Goal: Contribute content

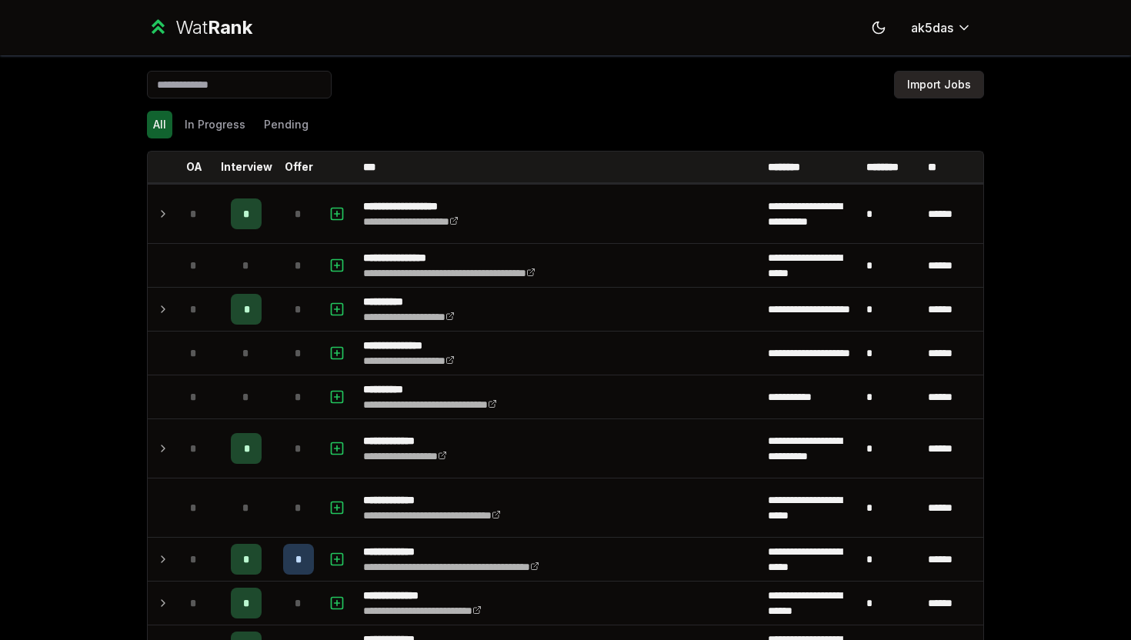
click at [933, 78] on button "Import Jobs" at bounding box center [939, 85] width 90 height 28
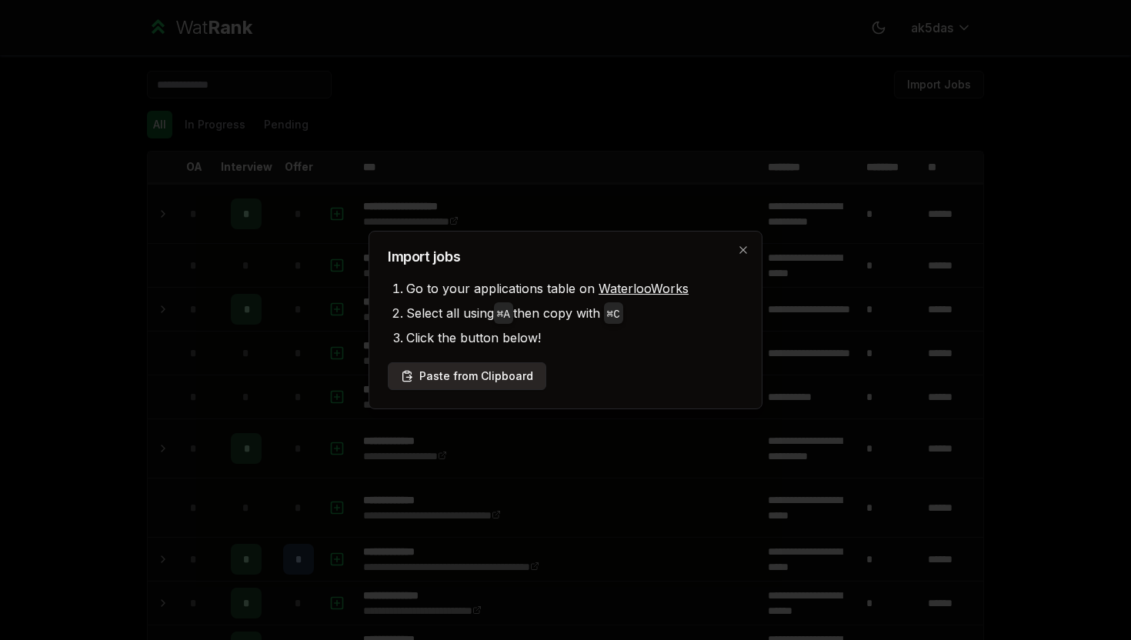
click at [479, 366] on button "Paste from Clipboard" at bounding box center [467, 376] width 159 height 28
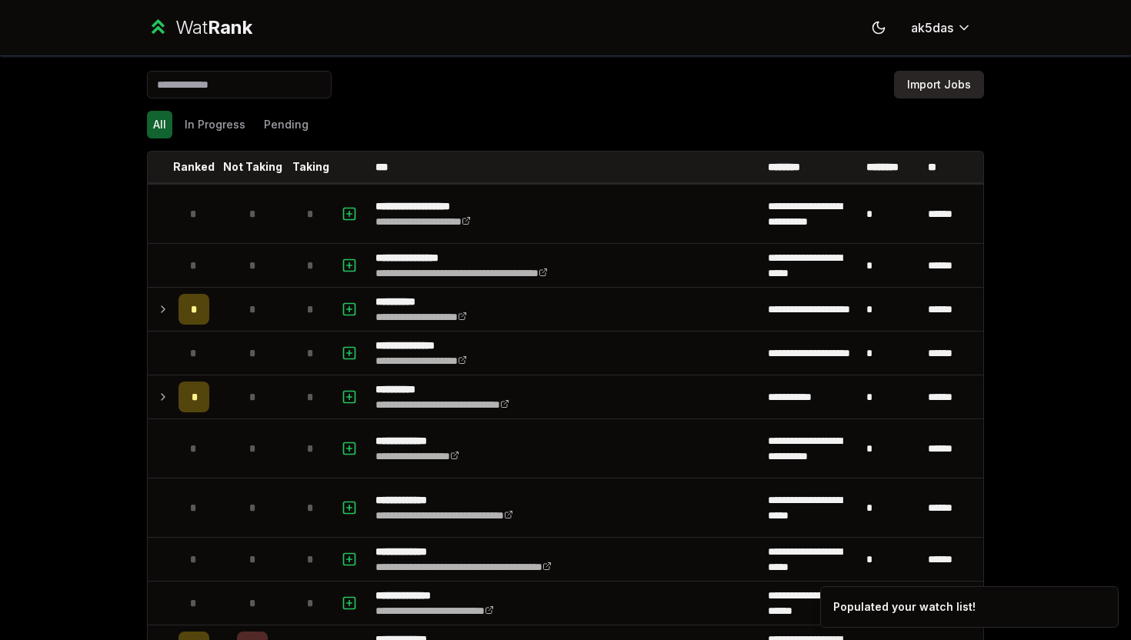
click at [933, 85] on button "Import Jobs" at bounding box center [939, 85] width 90 height 28
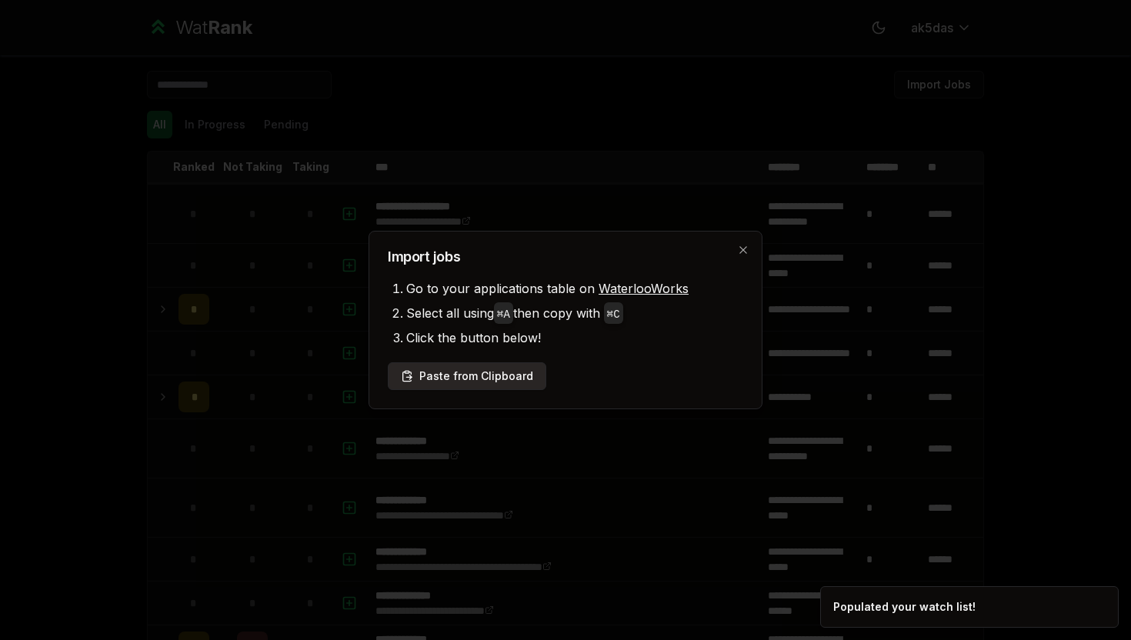
click at [509, 374] on button "Paste from Clipboard" at bounding box center [467, 376] width 159 height 28
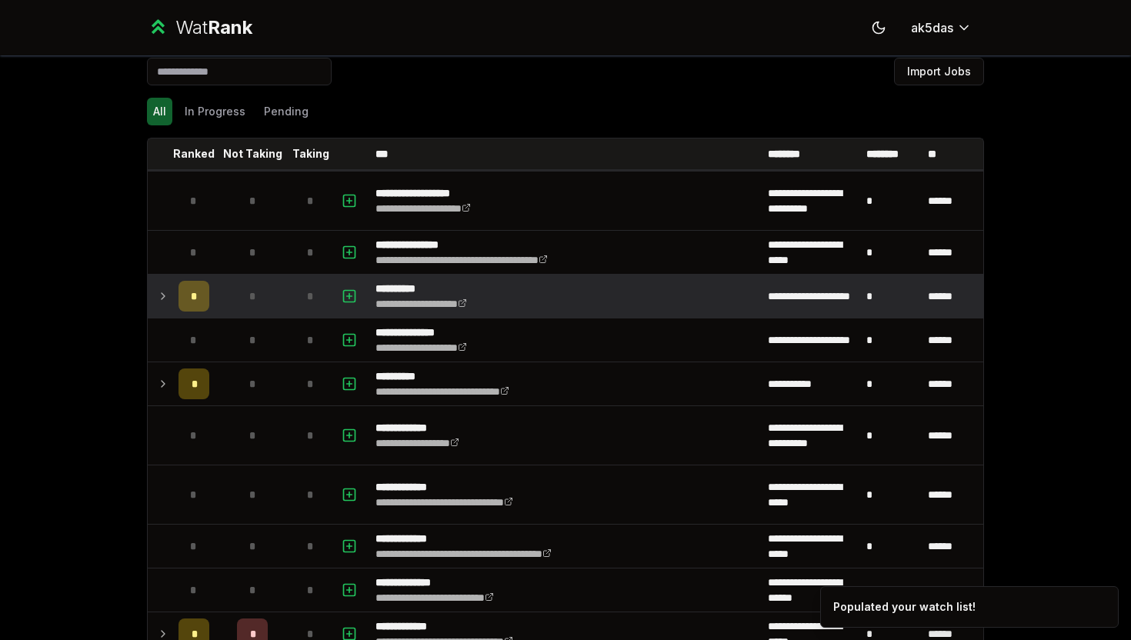
scroll to position [12, 0]
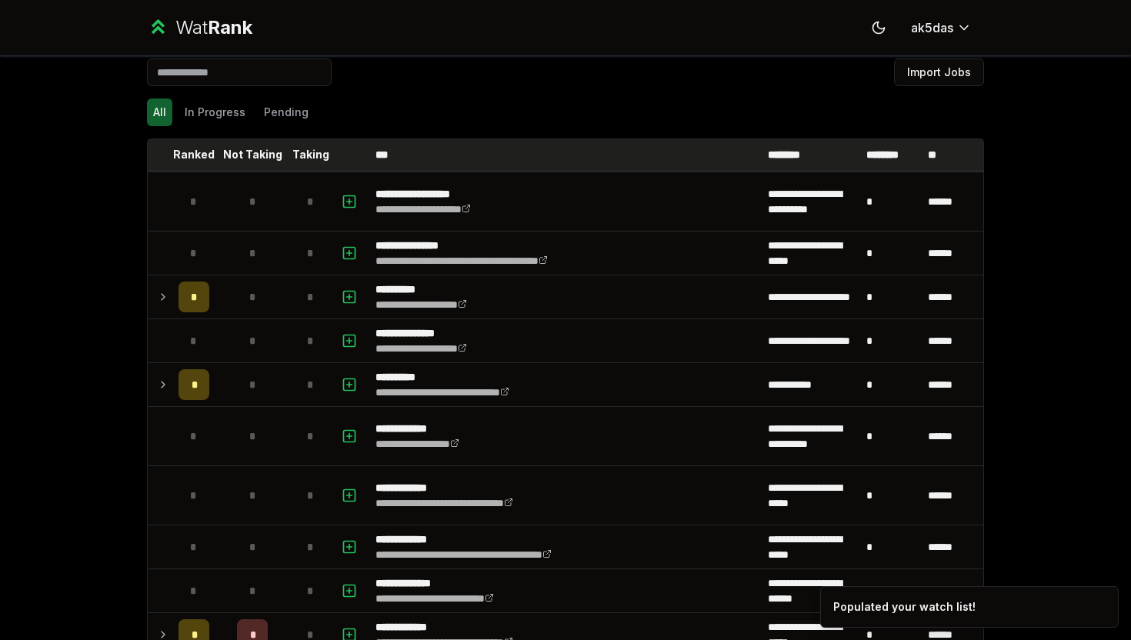
click at [303, 159] on p "Taking" at bounding box center [310, 154] width 37 height 15
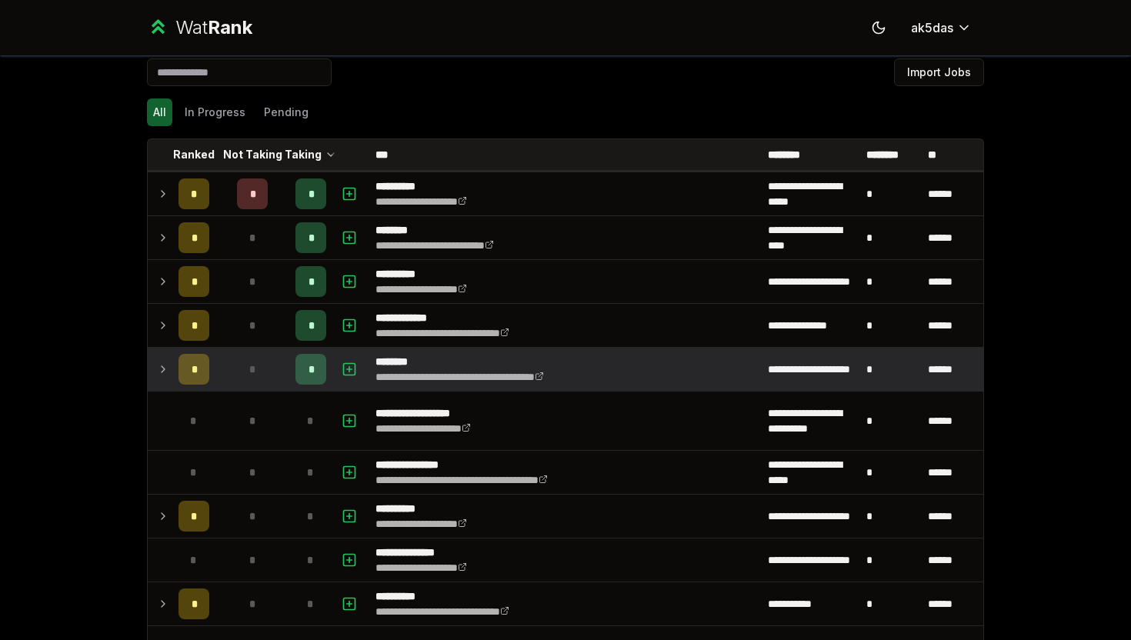
click at [264, 373] on div "*" at bounding box center [252, 369] width 31 height 31
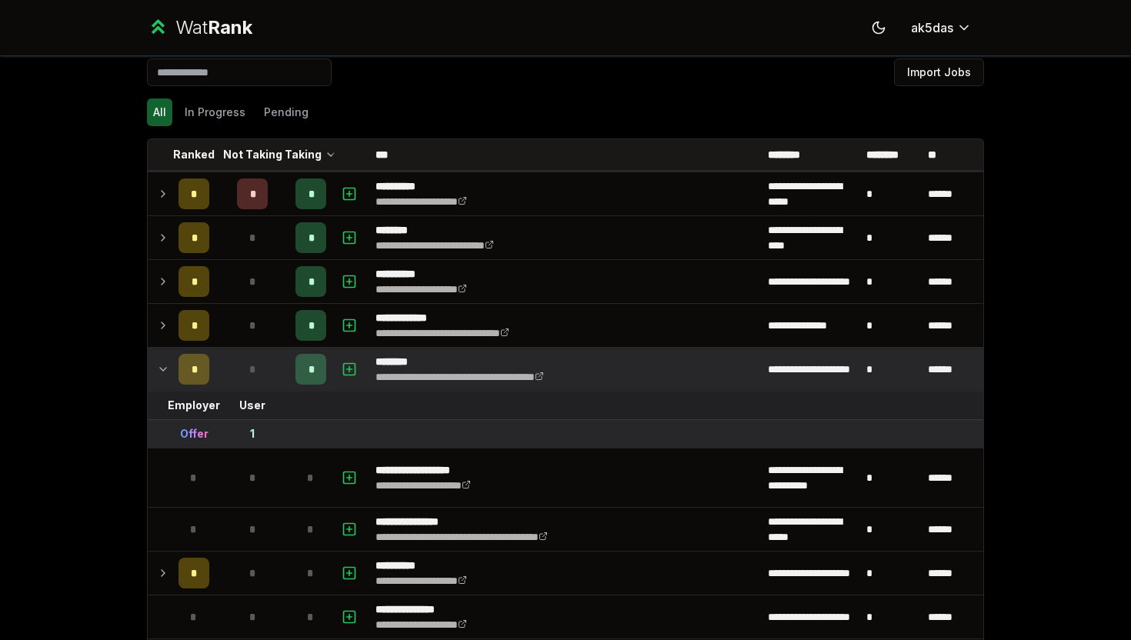
click at [264, 373] on div "*" at bounding box center [252, 369] width 31 height 31
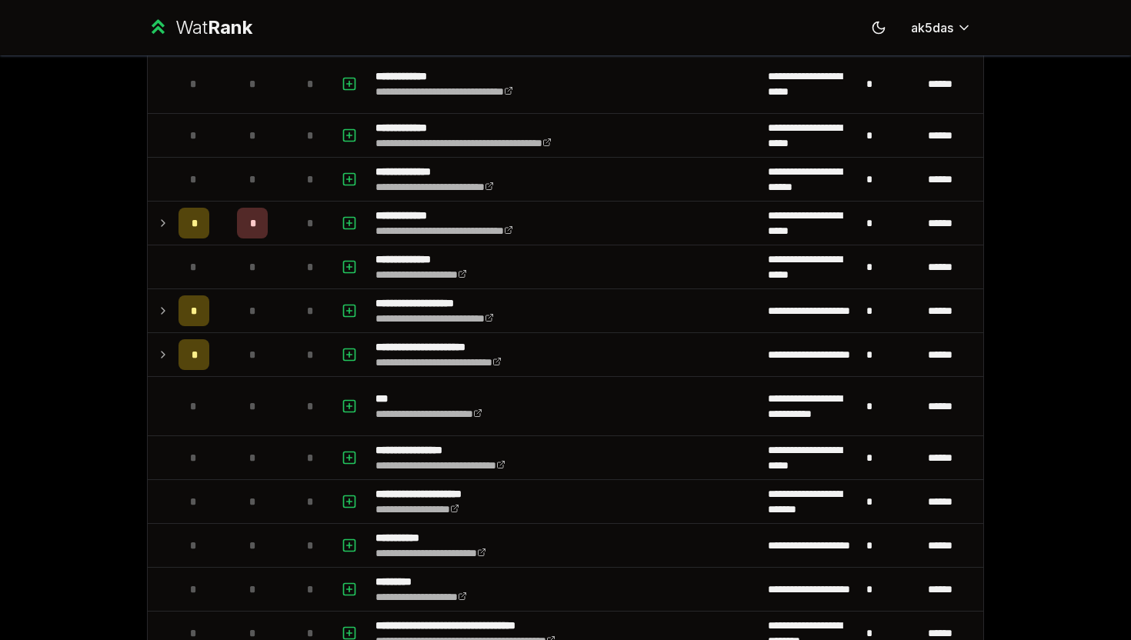
scroll to position [657, 0]
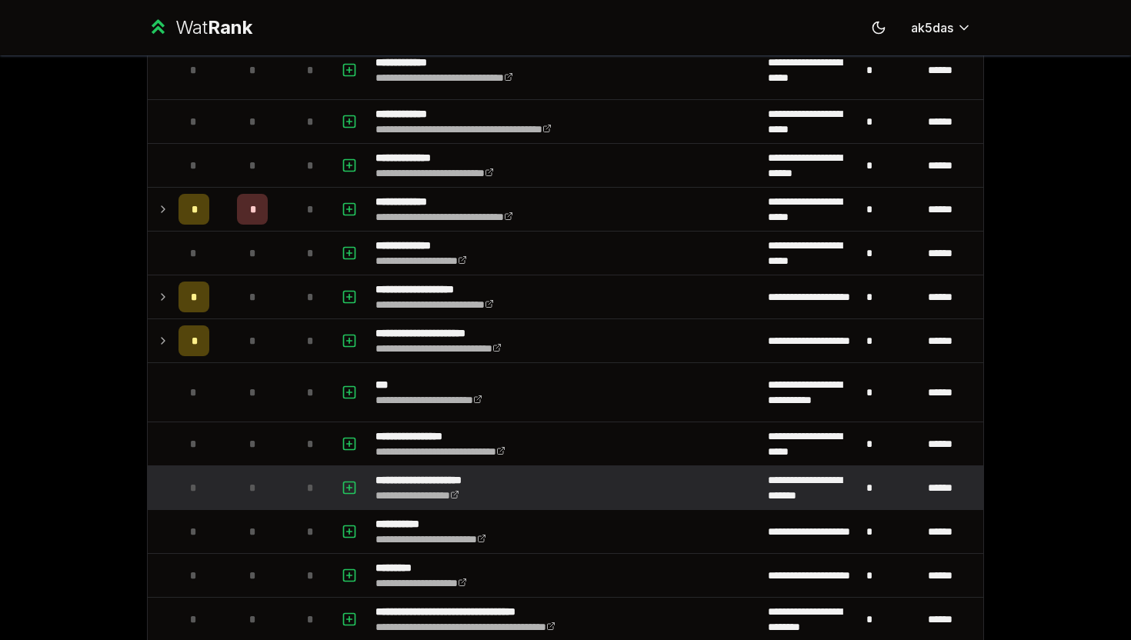
click at [262, 479] on div "*" at bounding box center [252, 487] width 31 height 31
click at [352, 492] on icon "button" at bounding box center [349, 488] width 15 height 18
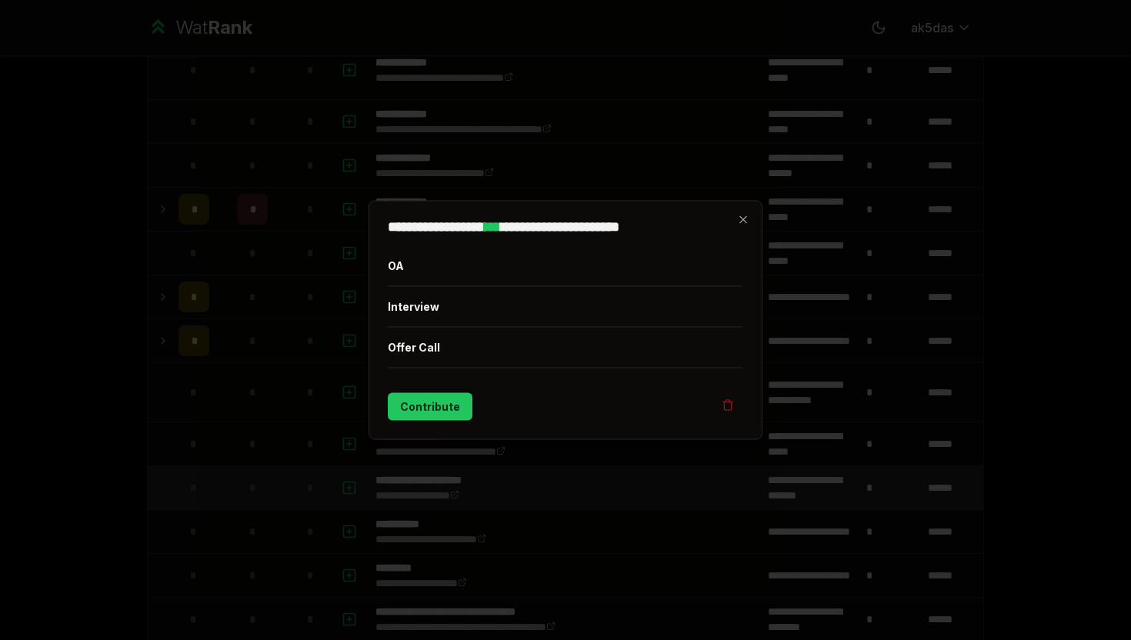
scroll to position [0, 0]
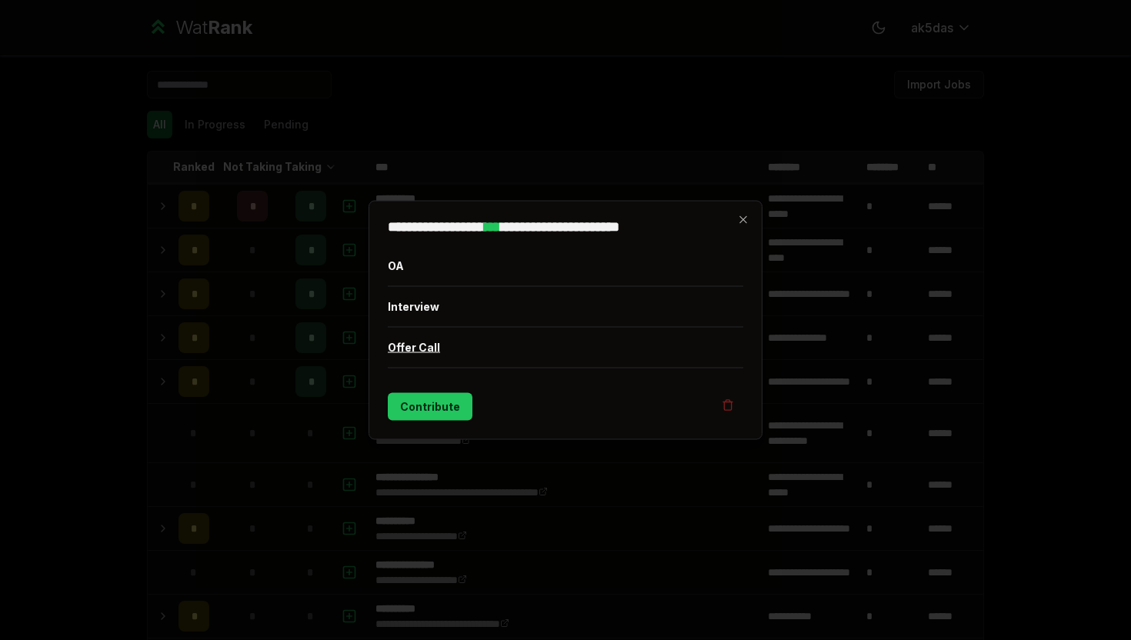
click at [422, 362] on button "Offer Call" at bounding box center [565, 348] width 355 height 40
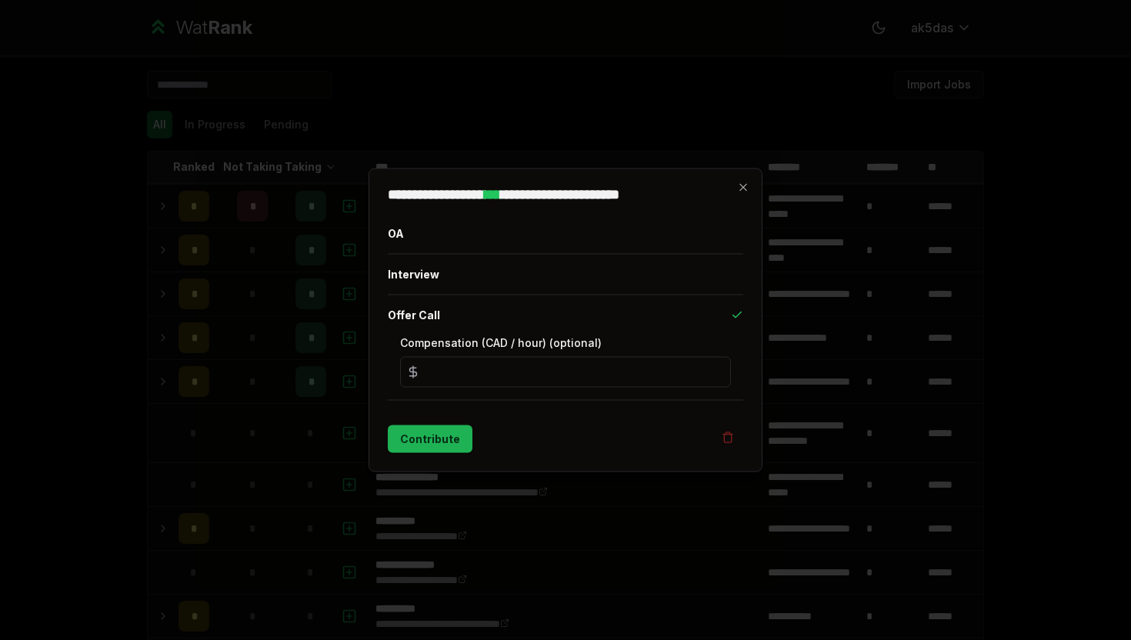
click at [436, 439] on button "Contribute" at bounding box center [430, 439] width 85 height 28
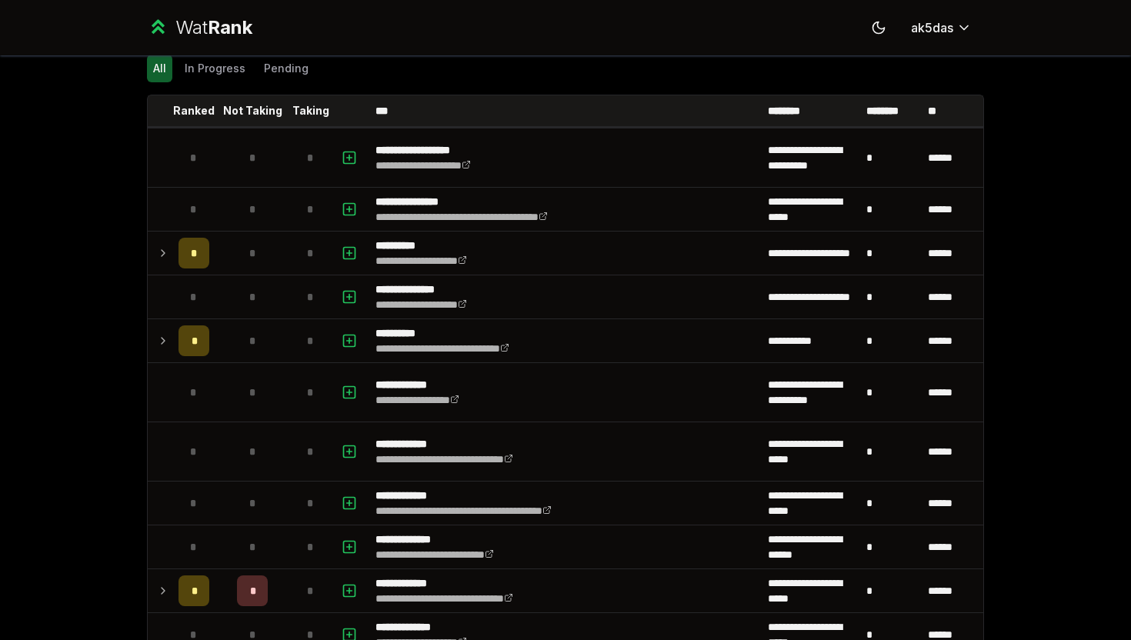
scroll to position [52, 0]
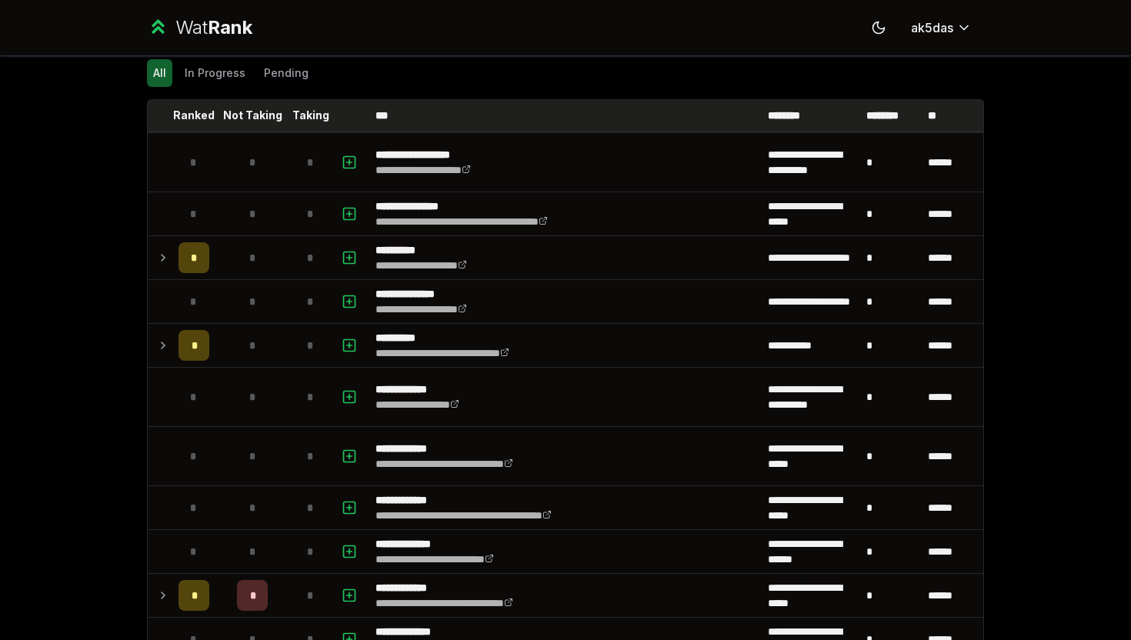
click at [272, 108] on p "Not Taking" at bounding box center [252, 115] width 59 height 15
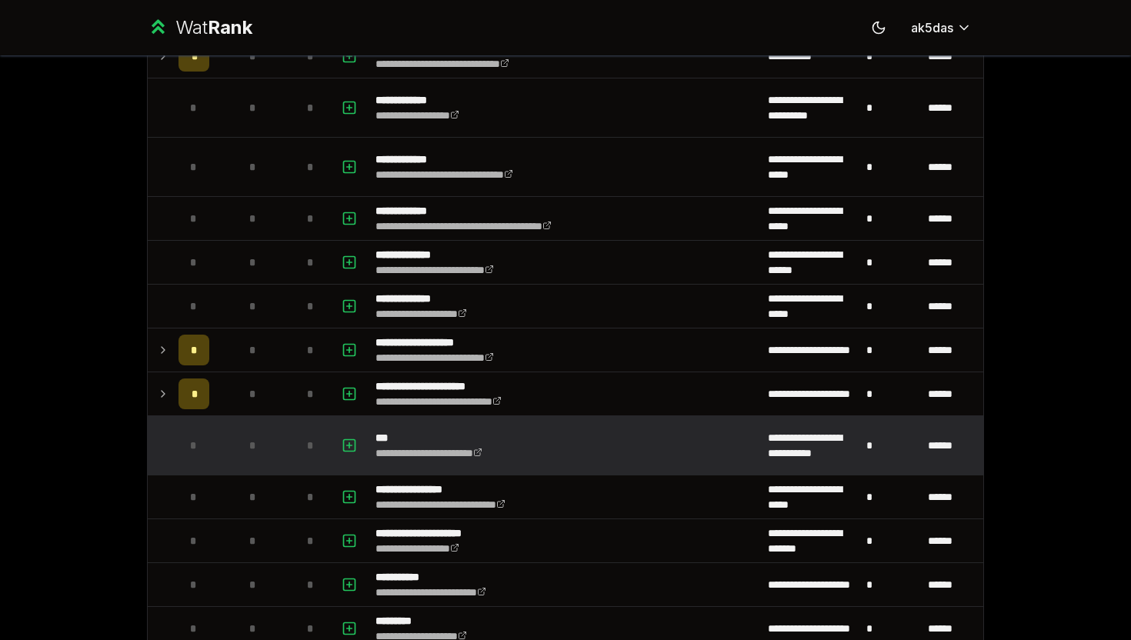
scroll to position [630, 0]
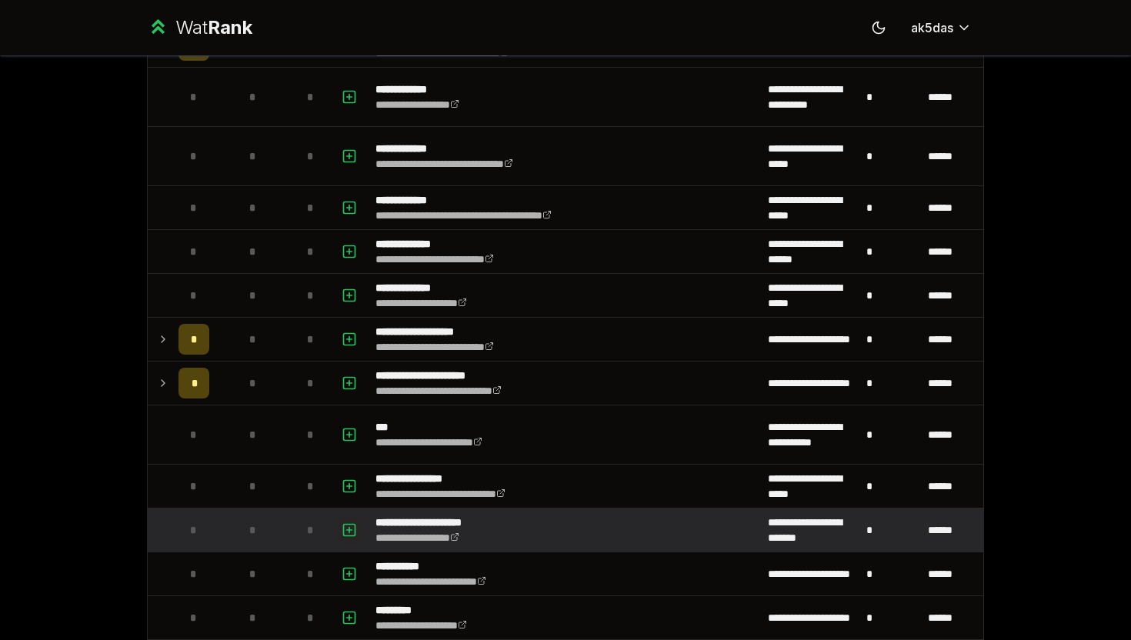
click at [347, 533] on icon "button" at bounding box center [349, 530] width 15 height 18
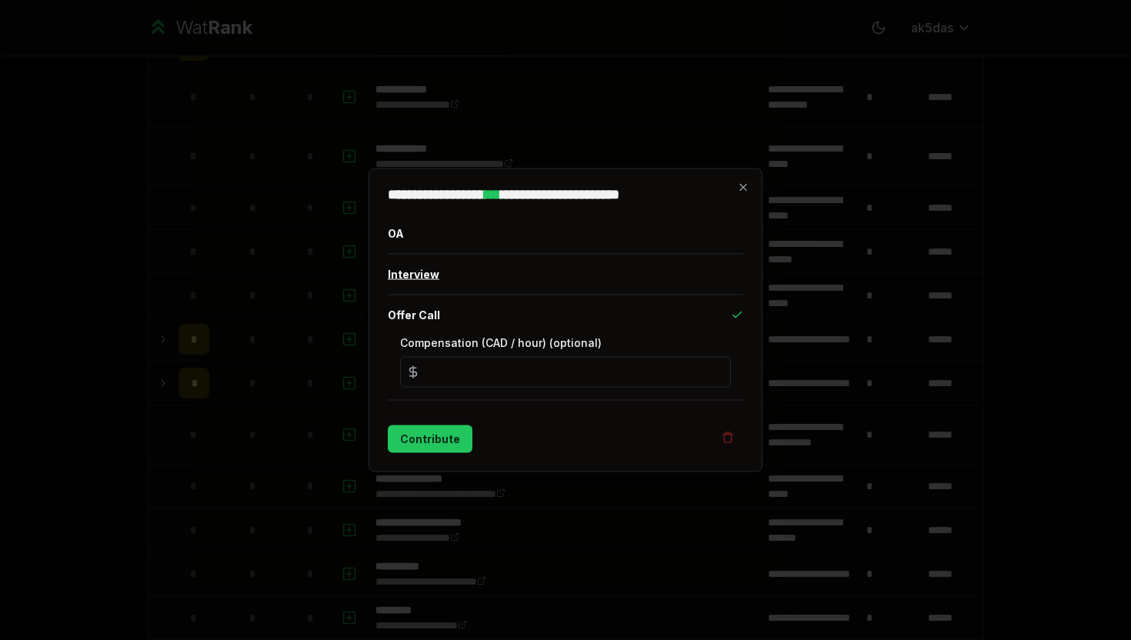
click at [451, 275] on button "Interview" at bounding box center [565, 275] width 355 height 40
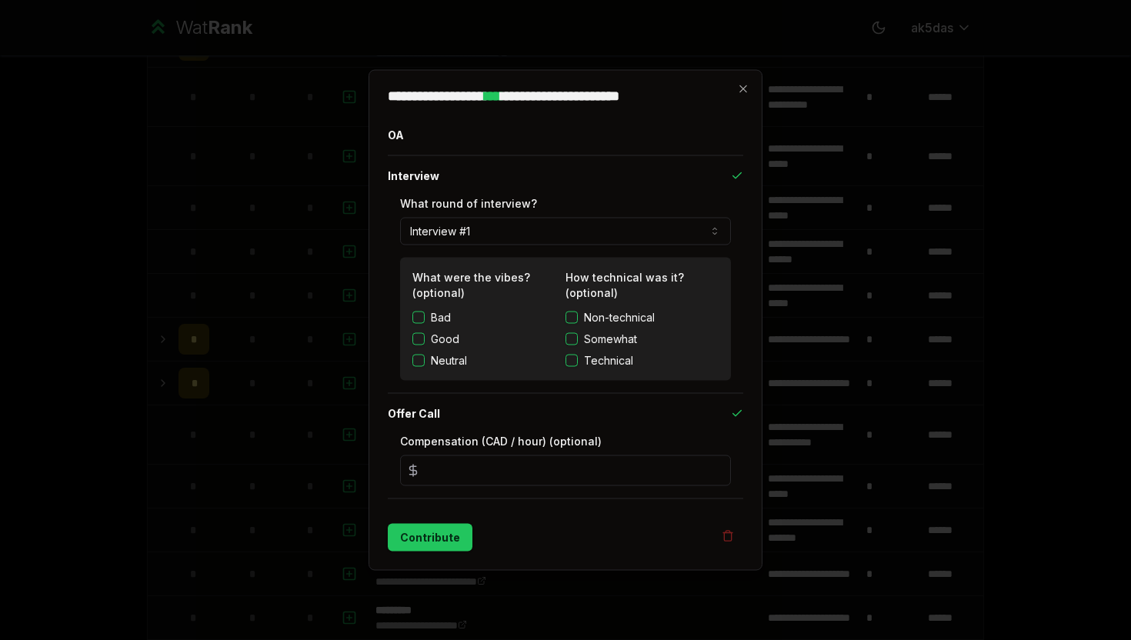
click at [459, 235] on button "Interview #1" at bounding box center [565, 232] width 331 height 28
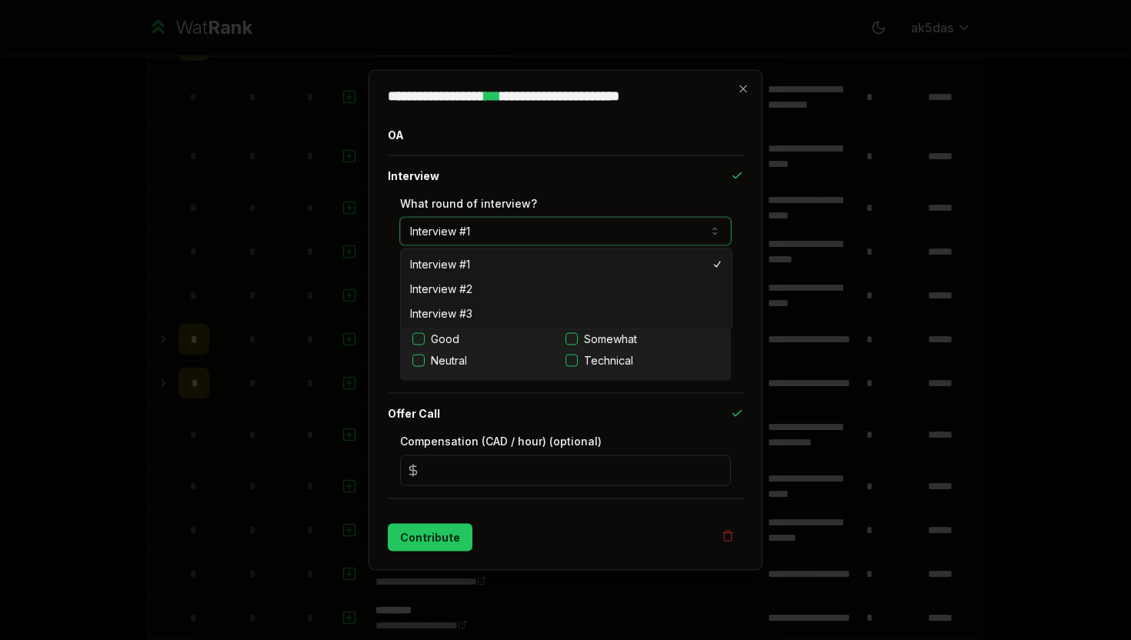
click at [459, 235] on button "Interview #1" at bounding box center [565, 232] width 331 height 28
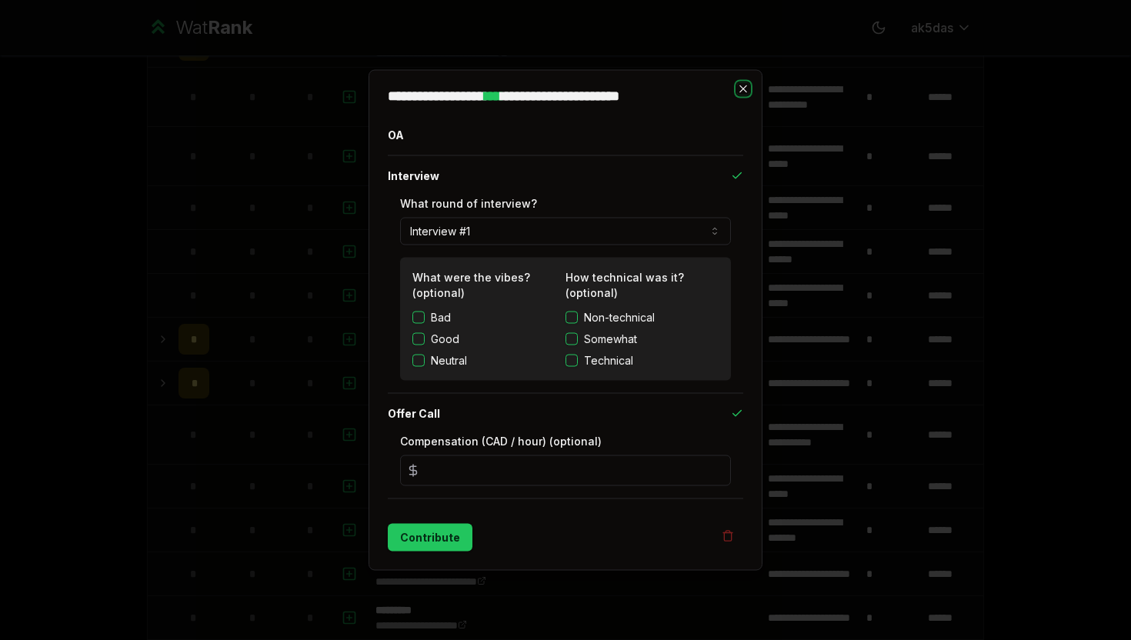
click at [744, 91] on icon "button" at bounding box center [743, 89] width 12 height 12
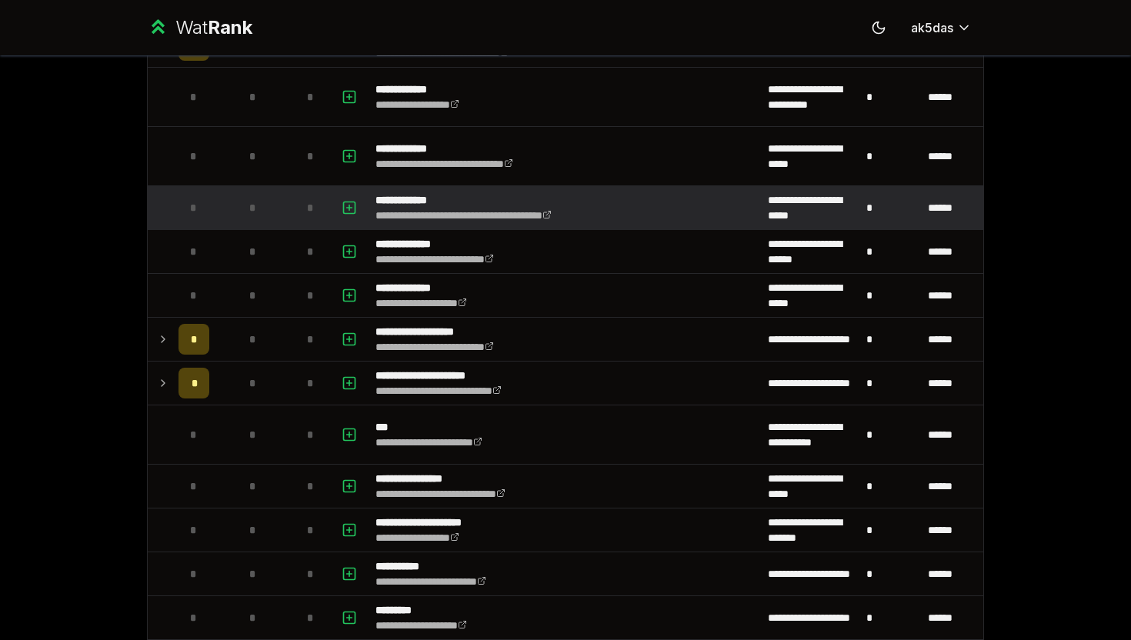
scroll to position [0, 0]
